Goal: Transaction & Acquisition: Purchase product/service

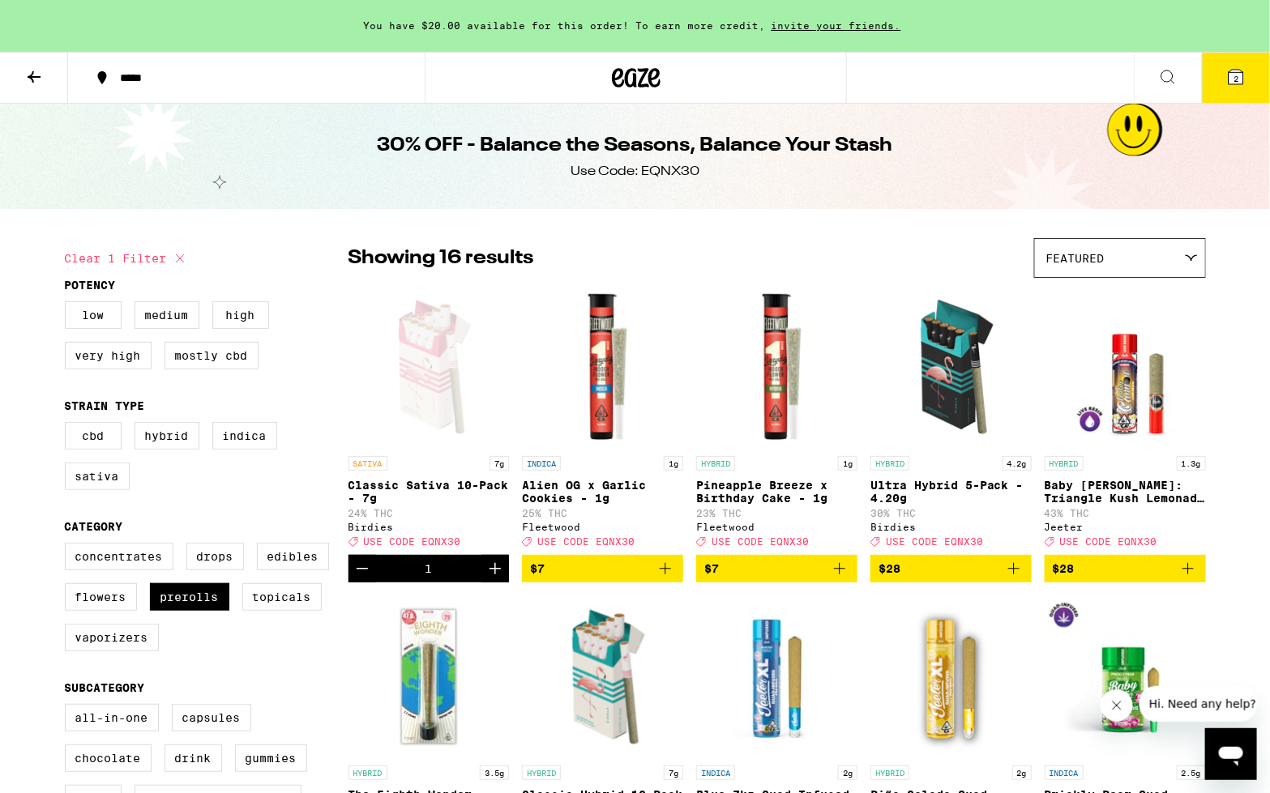
click at [1237, 79] on span "2" at bounding box center [1235, 79] width 5 height 10
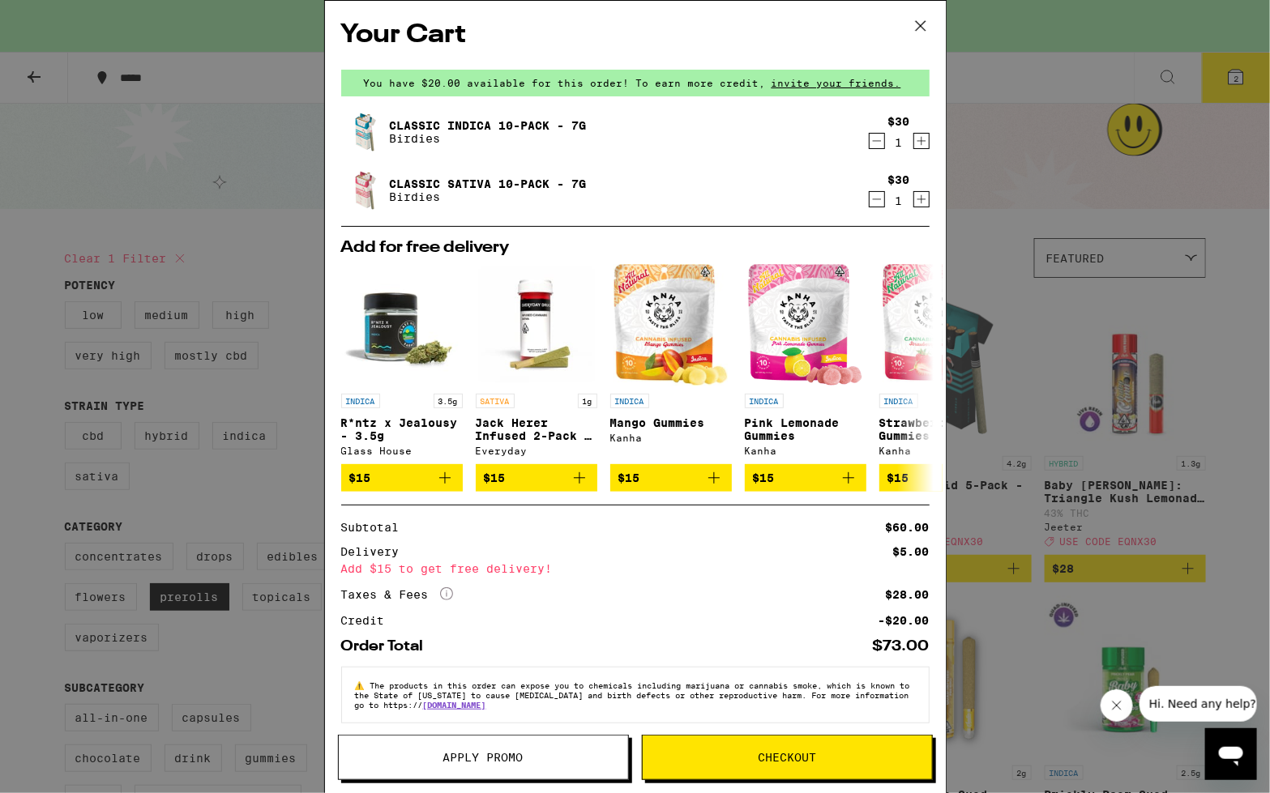
click at [876, 144] on icon "Decrement" at bounding box center [877, 140] width 15 height 19
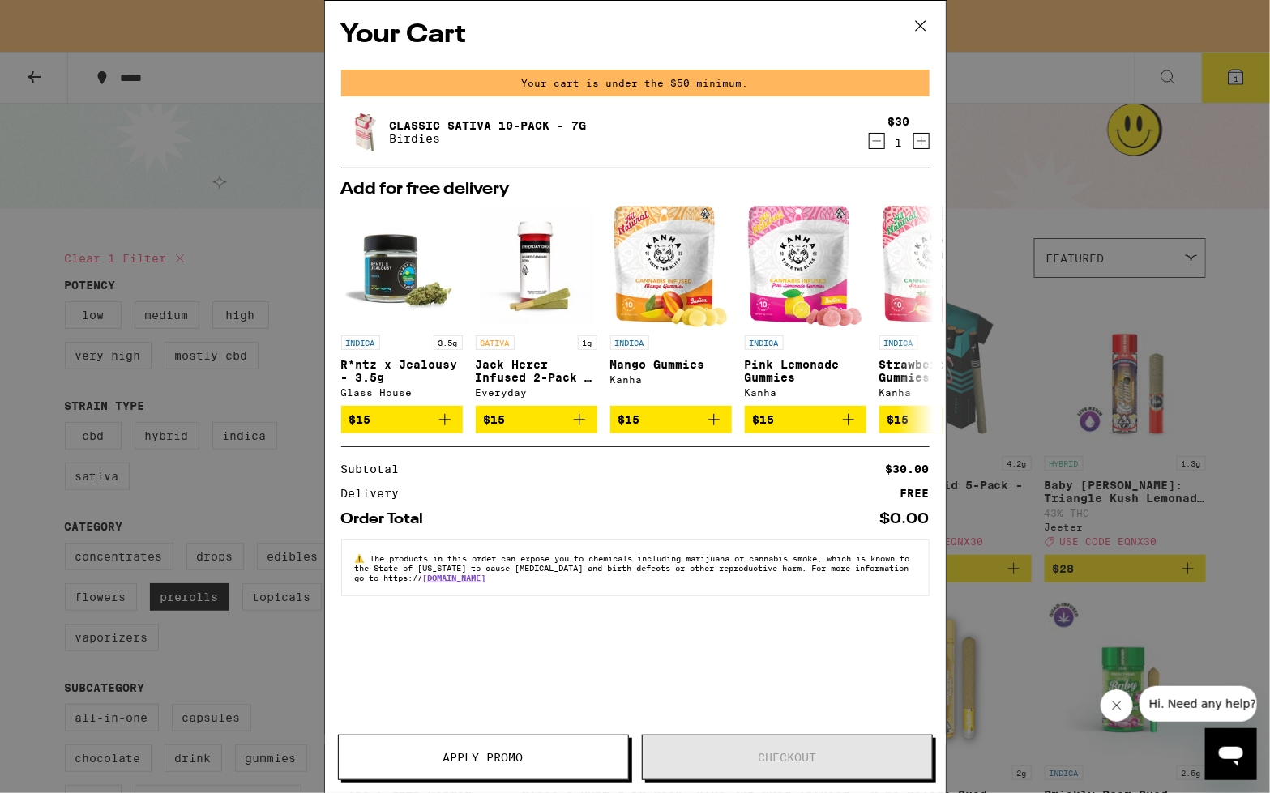
click at [1031, 152] on div "Your Cart Your cart is under the $50 minimum. Classic Sativa 10-Pack - 7g Birdi…" at bounding box center [635, 396] width 1270 height 793
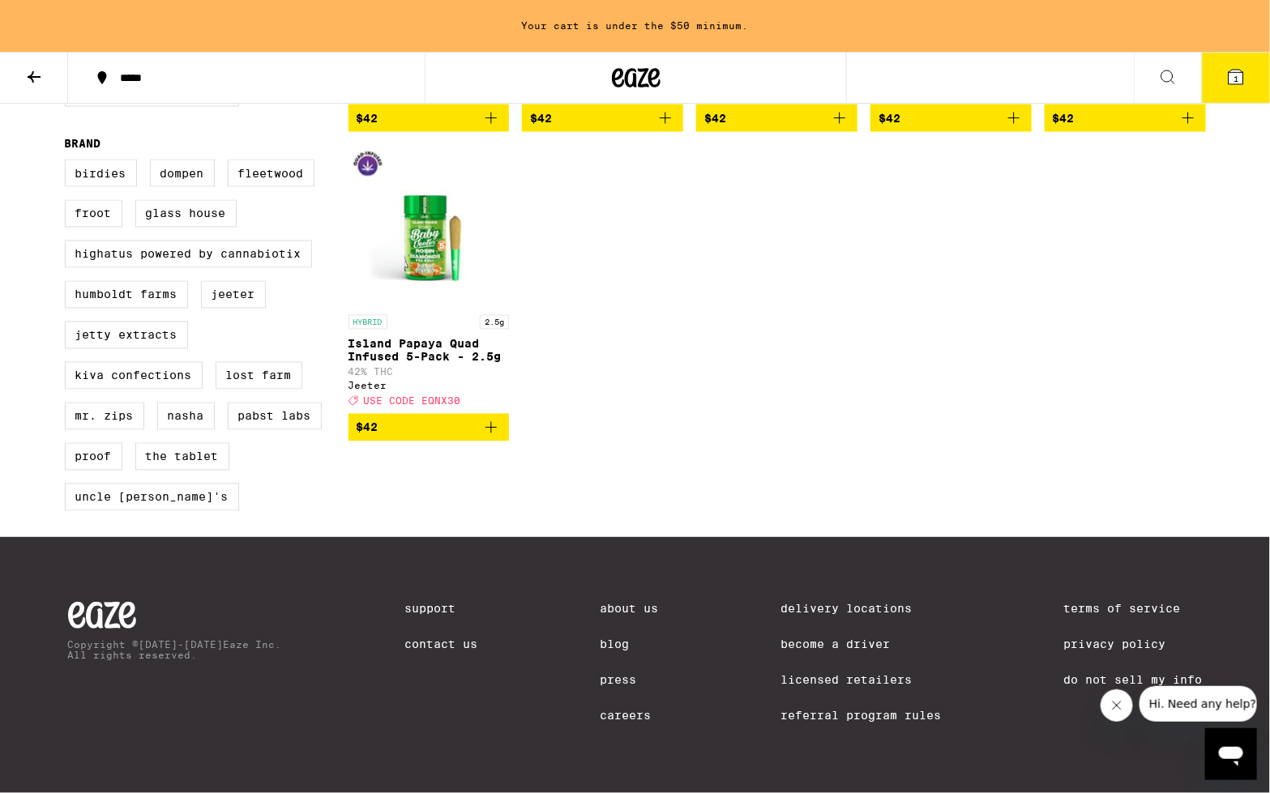
scroll to position [1113, 0]
